Goal: Task Accomplishment & Management: Manage account settings

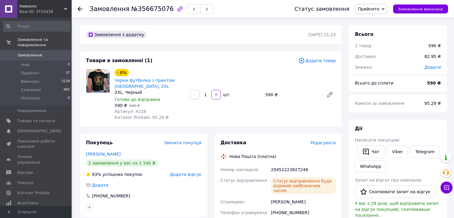
scroll to position [27, 0]
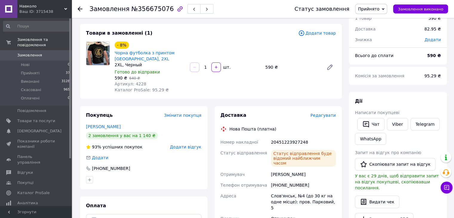
click at [39, 52] on span "Замовлення" at bounding box center [36, 54] width 38 height 5
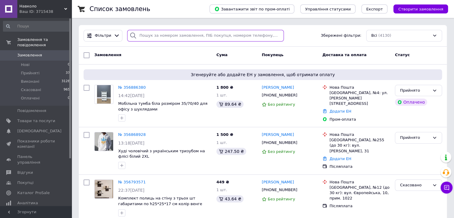
click at [146, 38] on input "search" at bounding box center [205, 36] width 157 height 12
paste input "050-837-3024"
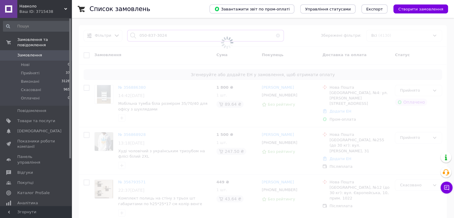
type input "050-837-3024"
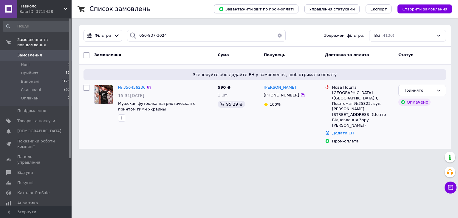
click at [135, 88] on span "№ 356456236" at bounding box center [131, 87] width 27 height 4
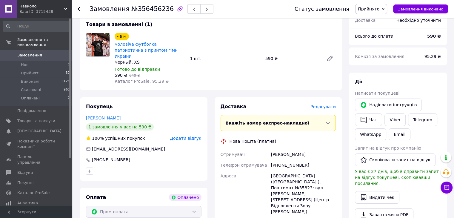
scroll to position [119, 0]
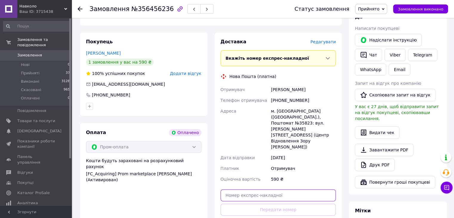
click at [280, 189] on input "text" at bounding box center [277, 195] width 115 height 12
paste input "20451223338355"
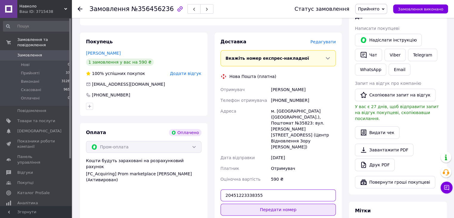
type input "20451223338355"
click at [280, 203] on button "Передати номер" at bounding box center [277, 209] width 115 height 12
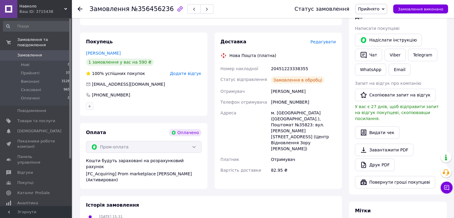
click at [395, 55] on link "Viber" at bounding box center [394, 55] width 21 height 13
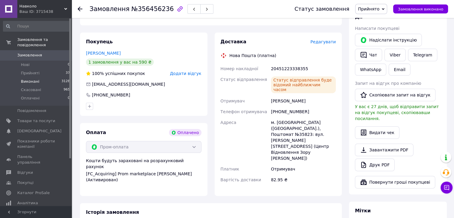
click at [27, 77] on li "Виконані 3128" at bounding box center [36, 81] width 73 height 8
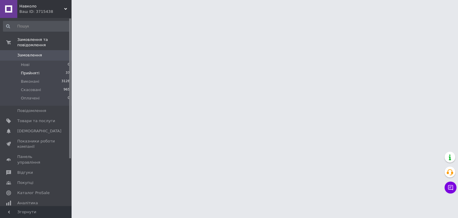
click at [27, 70] on span "Прийняті" at bounding box center [30, 72] width 18 height 5
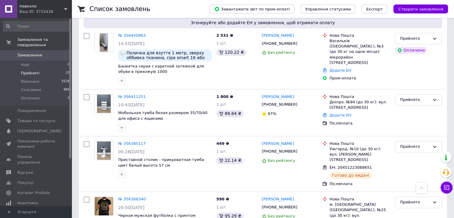
scroll to position [805, 0]
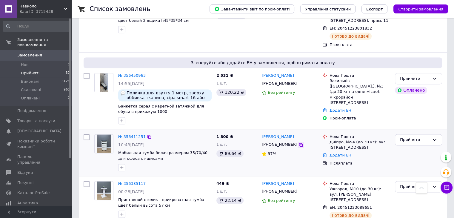
click at [299, 143] on icon at bounding box center [301, 145] width 4 height 4
click at [128, 134] on link "№ 356411251" at bounding box center [131, 136] width 27 height 4
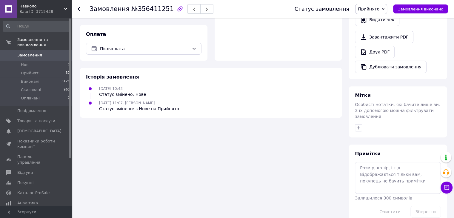
scroll to position [209, 0]
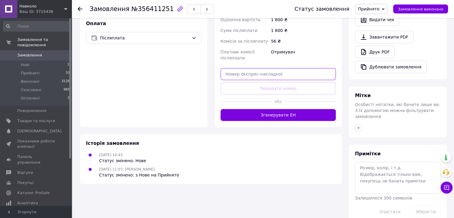
click at [271, 68] on input "text" at bounding box center [277, 74] width 115 height 12
paste input "20451223019911"
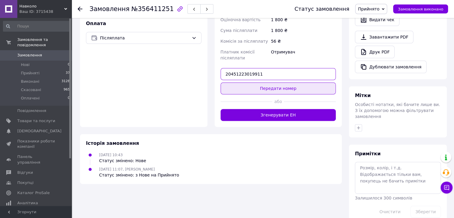
type input "20451223019911"
click at [270, 87] on button "Передати номер" at bounding box center [277, 88] width 115 height 12
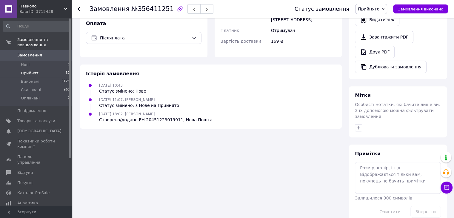
click at [30, 70] on span "Прийняті" at bounding box center [30, 72] width 18 height 5
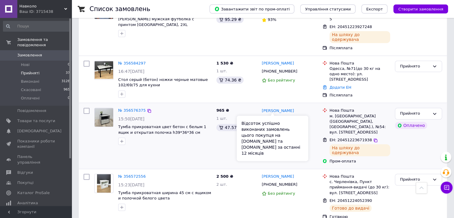
scroll to position [388, 0]
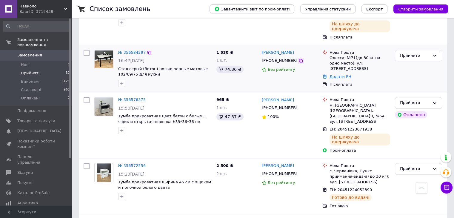
click at [298, 58] on icon at bounding box center [300, 60] width 5 height 5
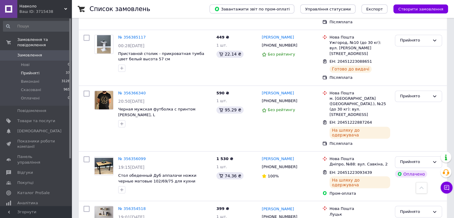
scroll to position [969, 0]
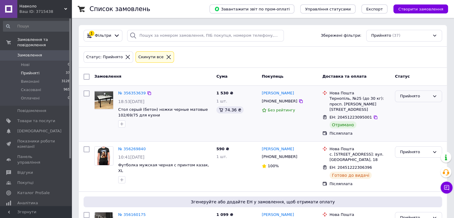
click at [413, 96] on div "Прийнято" at bounding box center [415, 96] width 30 height 6
click at [412, 106] on li "Виконано" at bounding box center [418, 108] width 47 height 11
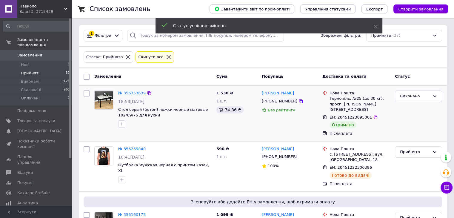
click at [373, 115] on icon at bounding box center [375, 117] width 4 height 4
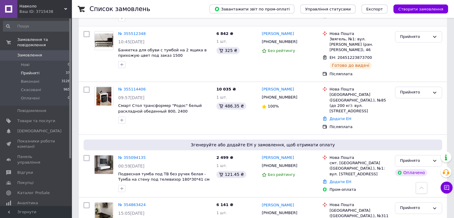
scroll to position [537, 0]
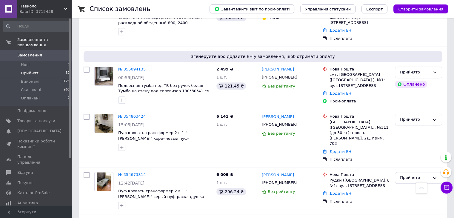
click at [54, 52] on span "Замовлення" at bounding box center [36, 54] width 38 height 5
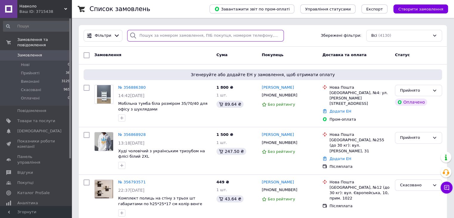
click at [148, 33] on input "search" at bounding box center [205, 36] width 157 height 12
paste input "096-322-0016"
type input "096-322-0016"
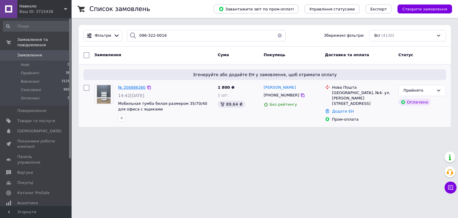
click at [128, 85] on span "№ 356886380" at bounding box center [131, 87] width 27 height 4
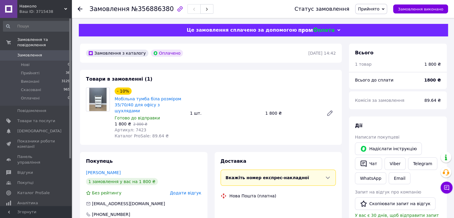
scroll to position [89, 0]
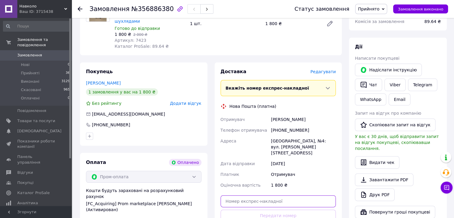
click at [274, 195] on input "text" at bounding box center [277, 201] width 115 height 12
paste input "20451225105559"
type input "20451225105559"
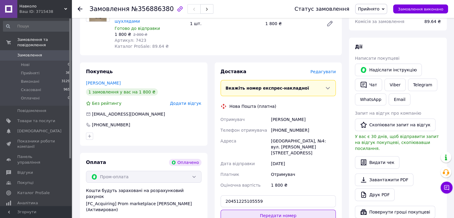
click at [287, 209] on button "Передати номер" at bounding box center [277, 215] width 115 height 12
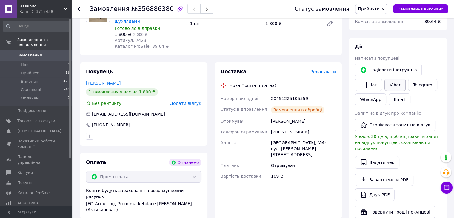
click at [392, 83] on link "Viber" at bounding box center [394, 84] width 21 height 13
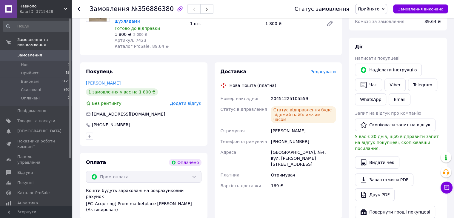
click at [28, 52] on span "Замовлення" at bounding box center [29, 54] width 25 height 5
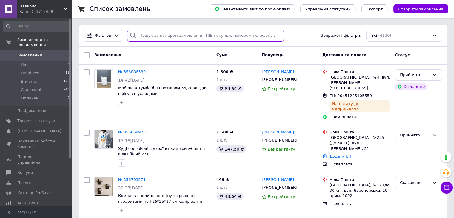
click at [157, 36] on input "search" at bounding box center [205, 36] width 157 height 12
paste input "068-893-6021"
type input "068-893-6021"
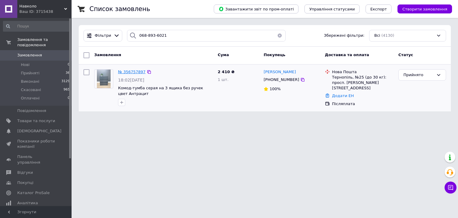
click at [131, 71] on span "№ 356757897" at bounding box center [131, 71] width 27 height 4
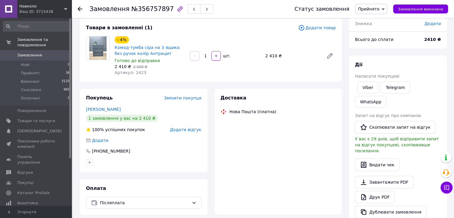
scroll to position [89, 0]
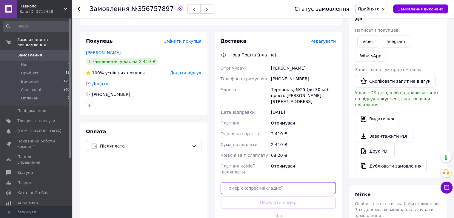
click at [278, 182] on input "text" at bounding box center [277, 188] width 115 height 12
paste input "20451224726255"
type input "20451224726255"
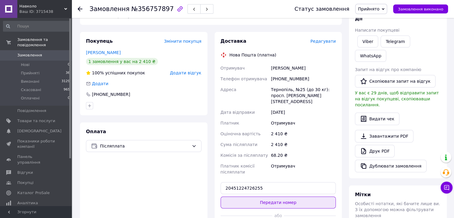
click at [277, 196] on button "Передати номер" at bounding box center [277, 202] width 115 height 12
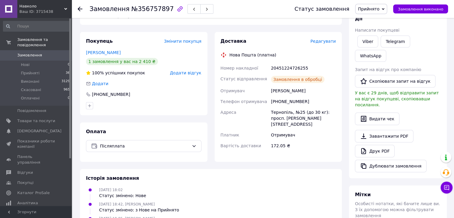
click at [365, 41] on link "Viber" at bounding box center [367, 41] width 21 height 12
